Goal: Task Accomplishment & Management: Use online tool/utility

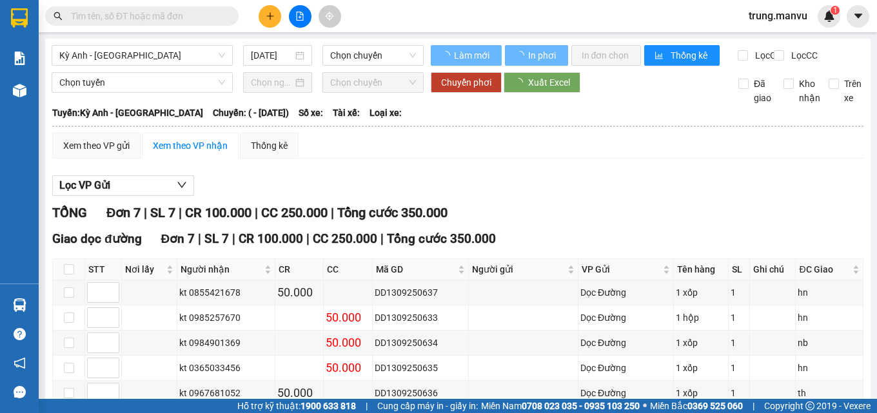
type input "[DATE]"
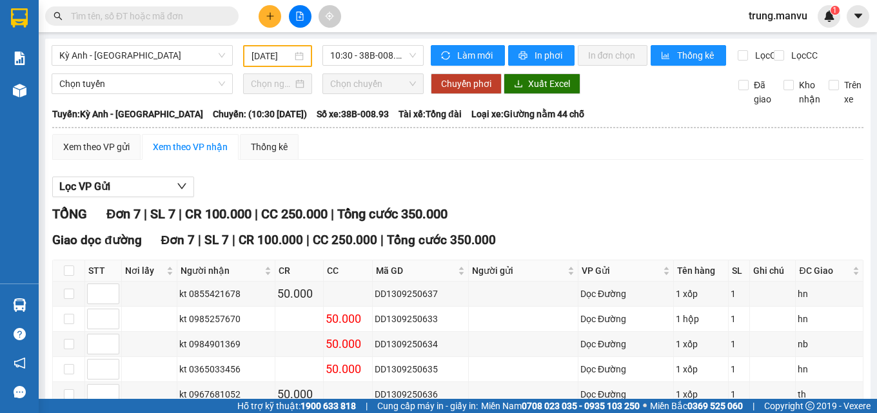
click at [149, 17] on input "text" at bounding box center [147, 16] width 152 height 14
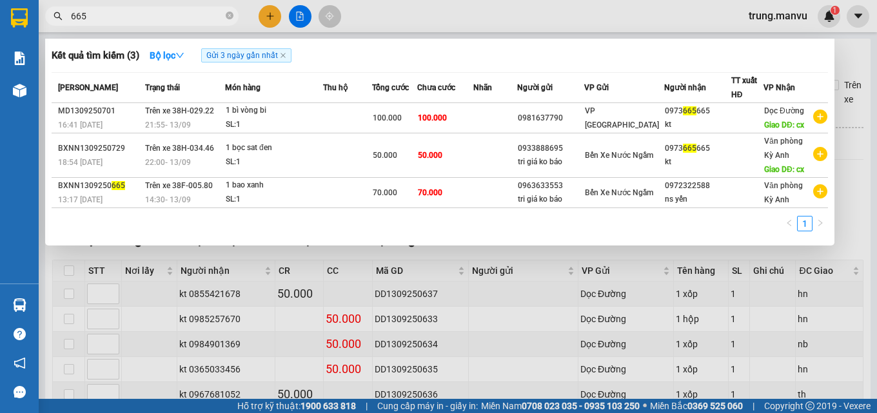
click at [108, 18] on input "665" at bounding box center [147, 16] width 152 height 14
type input "66"
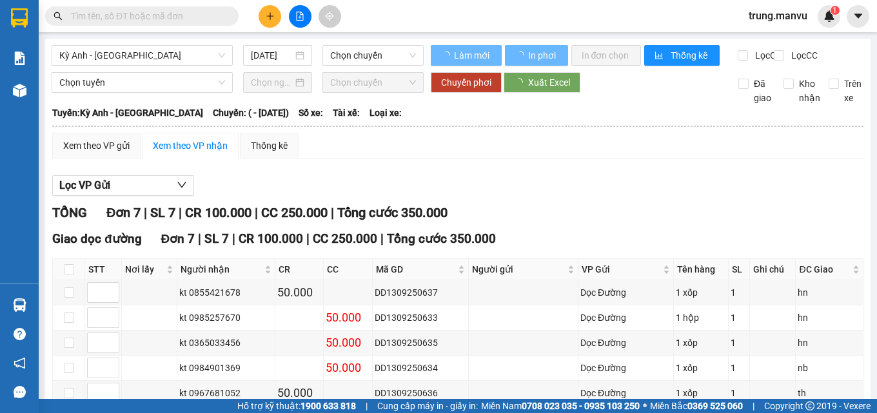
type input "[DATE]"
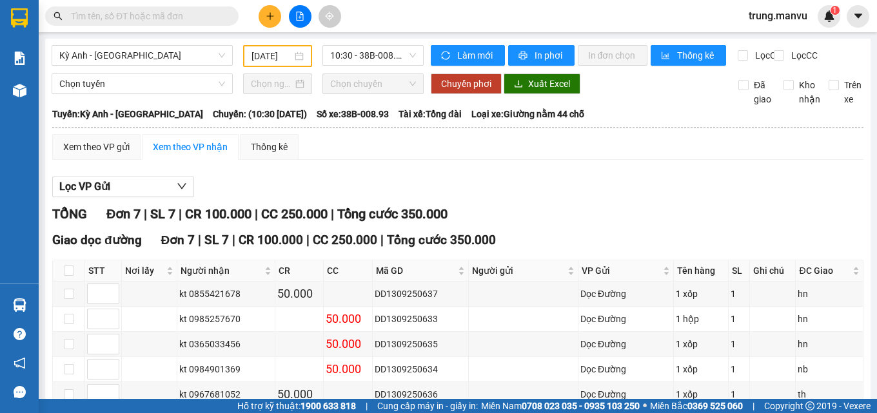
click at [156, 10] on input "text" at bounding box center [147, 16] width 152 height 14
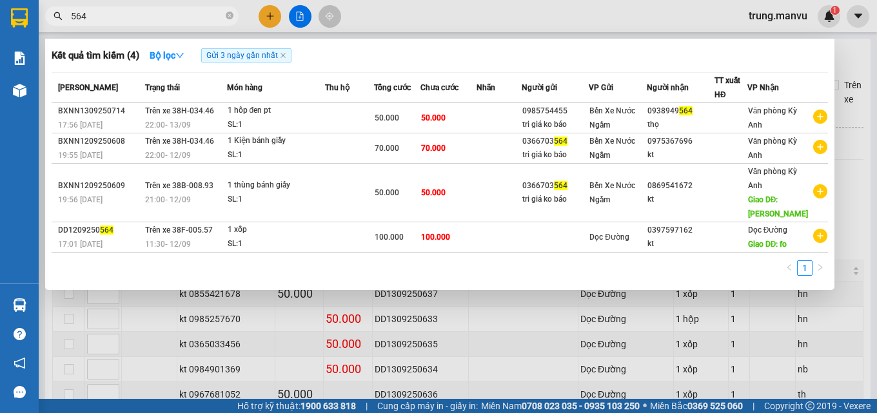
type input "564"
